Goal: Task Accomplishment & Management: Manage account settings

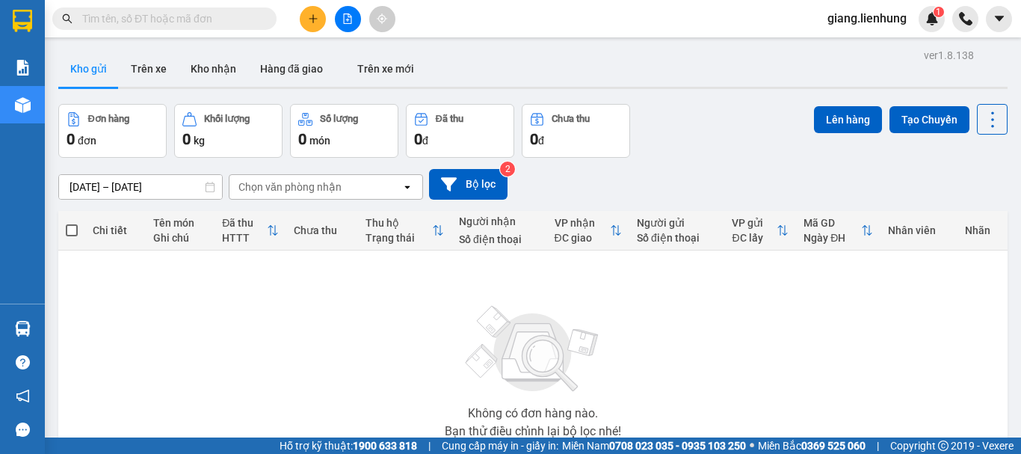
click at [876, 16] on span "giang.lienhung" at bounding box center [867, 18] width 103 height 19
click at [855, 50] on span "Đăng xuất" at bounding box center [874, 46] width 73 height 16
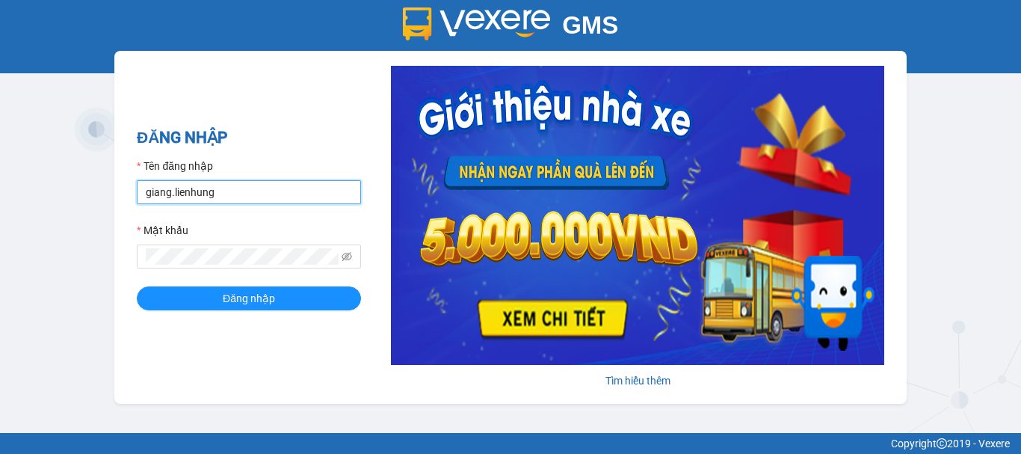
click at [195, 191] on input "giang.lienhung" at bounding box center [249, 192] width 224 height 24
type input "thi.lienhung"
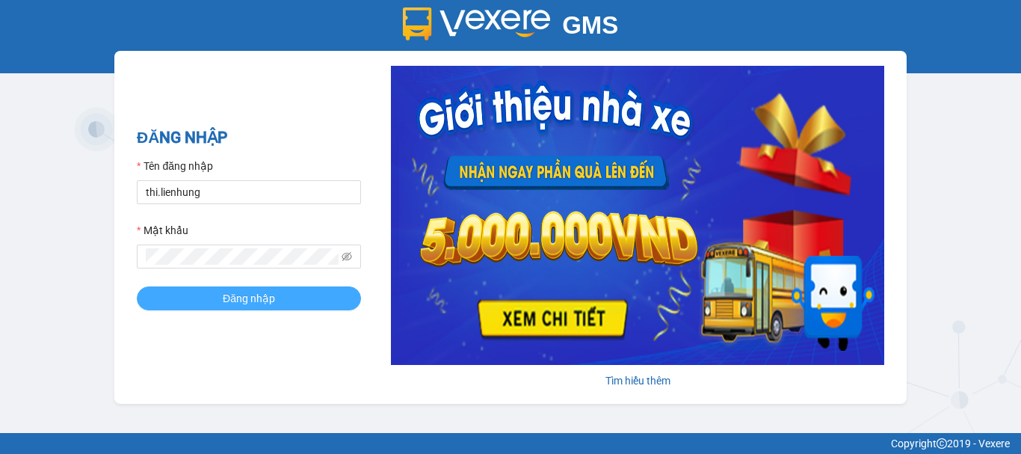
click at [255, 290] on span "Đăng nhập" at bounding box center [249, 298] width 52 height 16
